Goal: Information Seeking & Learning: Learn about a topic

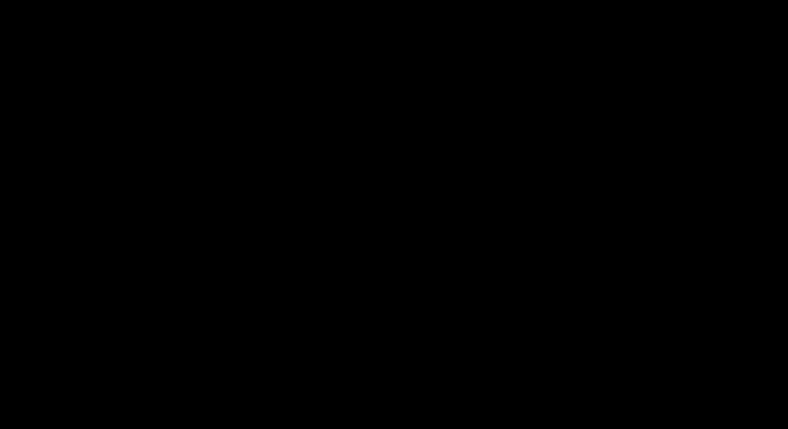
scroll to position [204, 0]
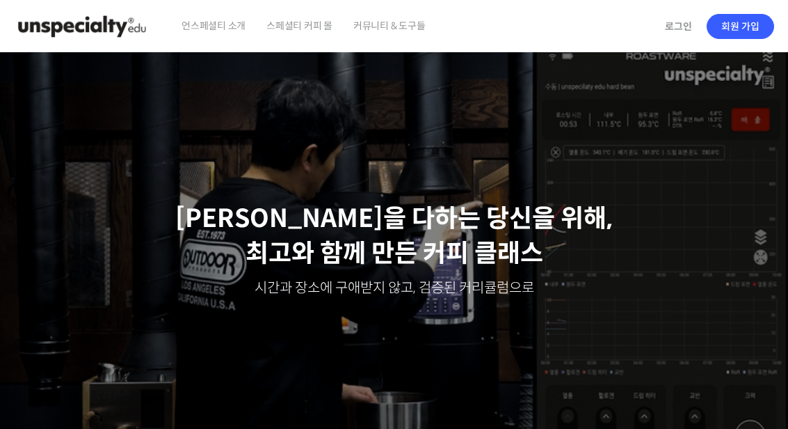
click at [205, 31] on span "언스페셜티 소개" at bounding box center [214, 25] width 64 height 53
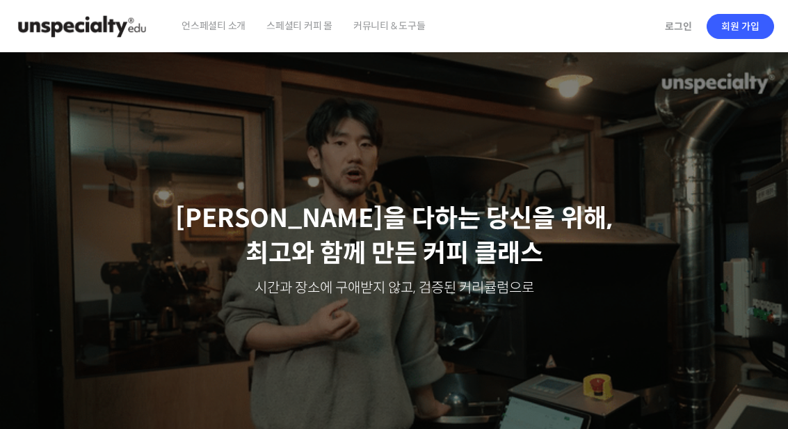
click at [56, 29] on img at bounding box center [82, 27] width 136 height 42
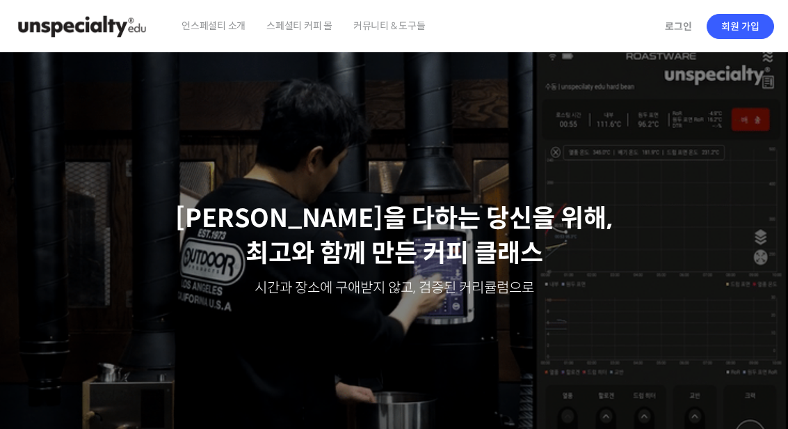
click at [225, 31] on span "언스페셜티 소개" at bounding box center [214, 25] width 64 height 53
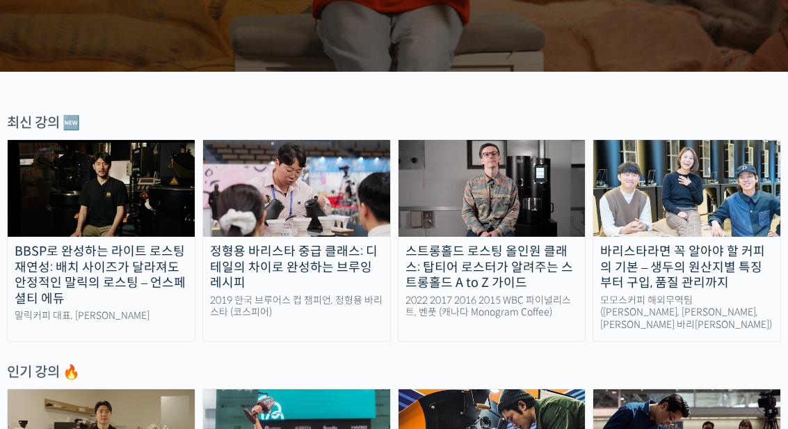
scroll to position [387, 0]
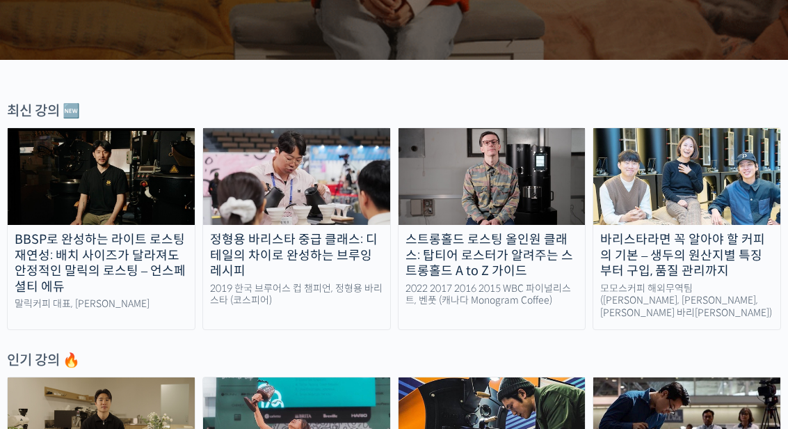
click at [237, 240] on div "정형용 바리스타 중급 클래스: 디테일의 차이로 완성하는 브루잉 레시피" at bounding box center [296, 255] width 187 height 47
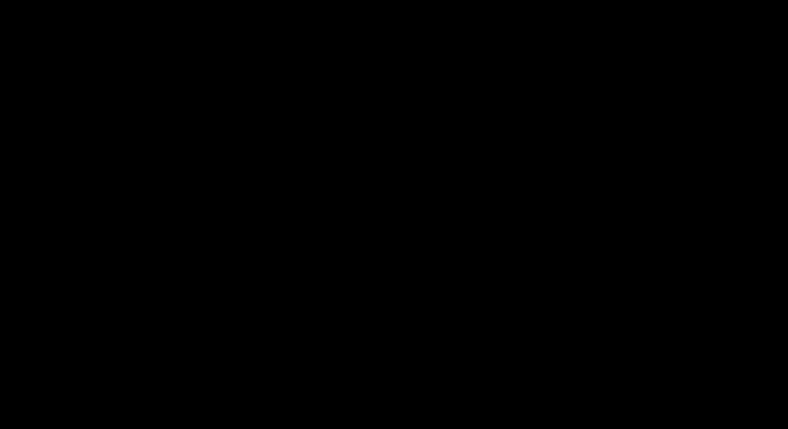
scroll to position [125, 0]
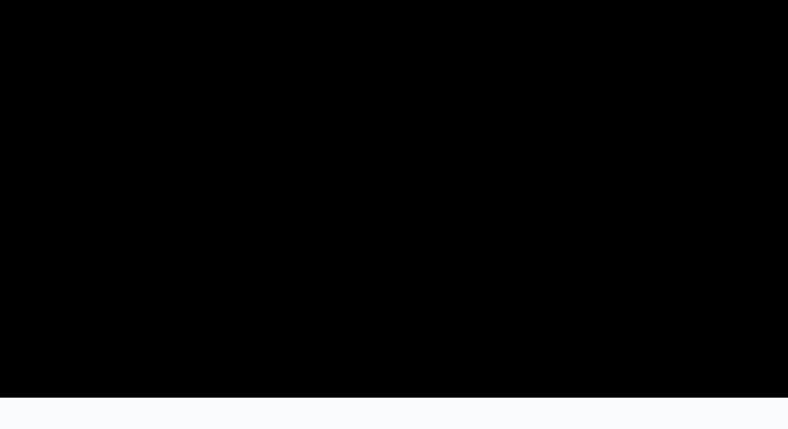
click at [102, 198] on video at bounding box center [394, 160] width 788 height 464
click at [175, 208] on video at bounding box center [394, 160] width 788 height 464
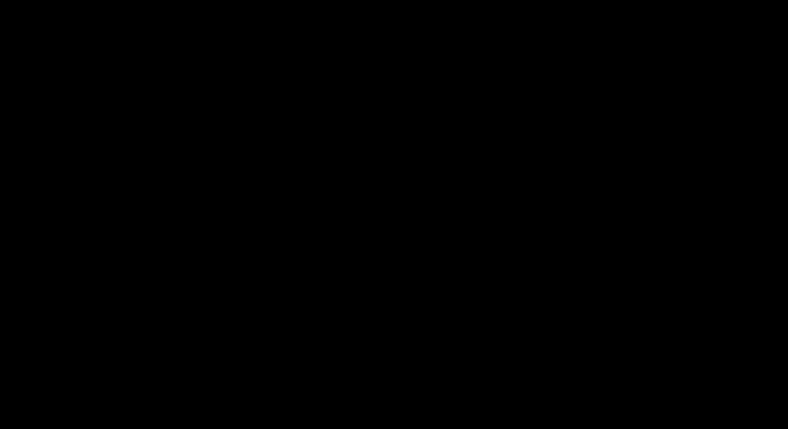
scroll to position [31, 0]
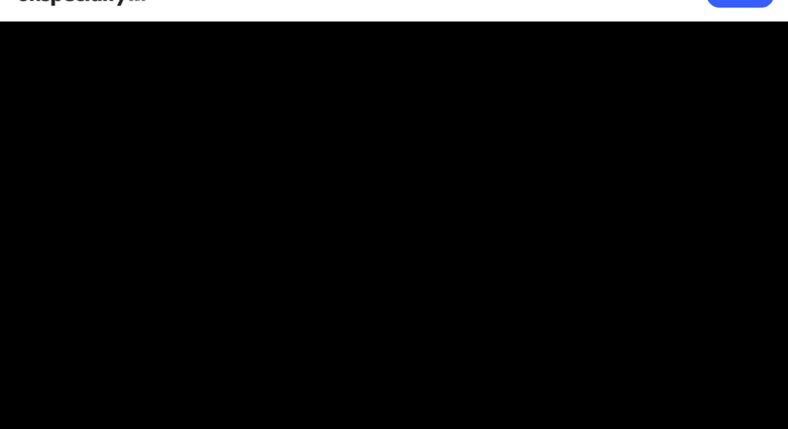
click at [690, 213] on video at bounding box center [394, 254] width 788 height 464
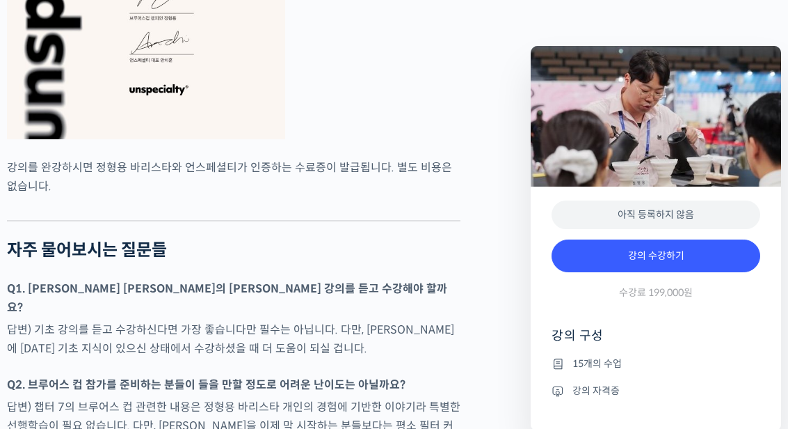
scroll to position [3337, 0]
